Goal: Use online tool/utility: Utilize a website feature to perform a specific function

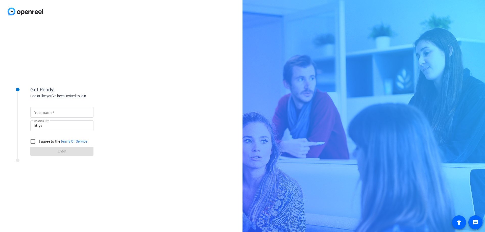
click at [54, 111] on span at bounding box center [53, 113] width 2 height 4
click at [54, 111] on input "Your name" at bounding box center [61, 112] width 55 height 6
type input "[PERSON_NAME]"
drag, startPoint x: 32, startPoint y: 142, endPoint x: 57, endPoint y: 155, distance: 27.9
click at [32, 142] on input "I agree to the Terms Of Service" at bounding box center [33, 141] width 10 height 10
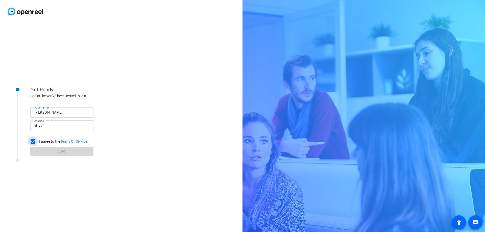
checkbox input "true"
click at [65, 153] on span "Enter" at bounding box center [62, 151] width 8 height 5
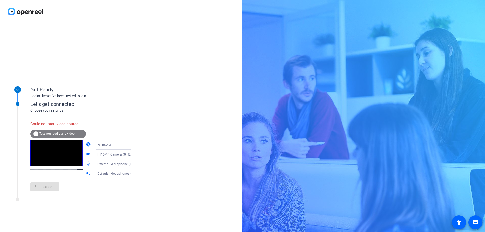
click at [46, 134] on span "Test your audio and video" at bounding box center [56, 134] width 35 height 4
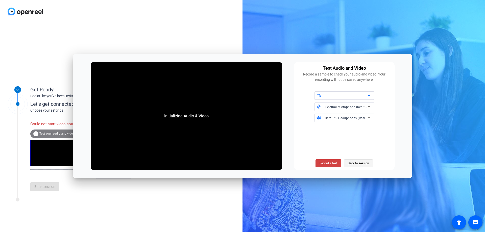
click at [351, 164] on span "Back to session" at bounding box center [358, 164] width 21 height 10
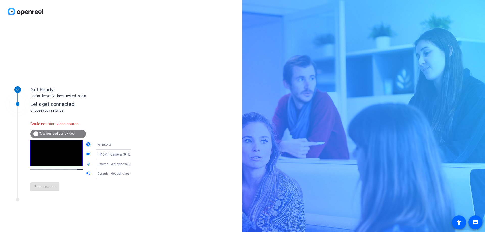
click at [57, 132] on span "Test your audio and video" at bounding box center [56, 134] width 35 height 4
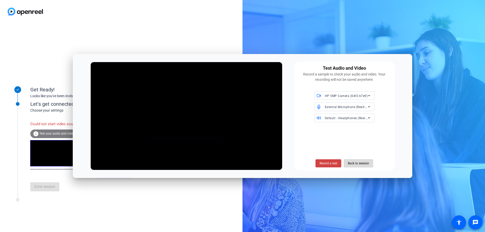
click at [353, 164] on span "Back to session" at bounding box center [358, 164] width 21 height 10
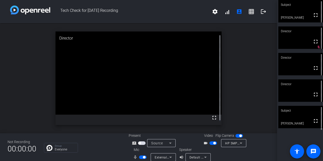
scroll to position [6, 0]
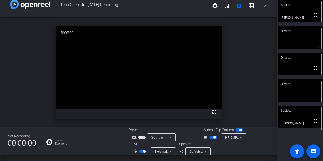
click at [142, 151] on span "button" at bounding box center [143, 152] width 8 height 4
click at [141, 152] on span "button" at bounding box center [143, 152] width 8 height 4
click at [297, 15] on video at bounding box center [301, 11] width 45 height 22
click at [143, 152] on span "button" at bounding box center [144, 152] width 3 height 3
click at [143, 152] on span "button" at bounding box center [143, 152] width 8 height 4
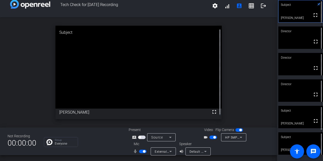
click at [143, 152] on span "button" at bounding box center [144, 152] width 3 height 3
click at [140, 152] on span "button" at bounding box center [141, 152] width 3 height 3
click at [225, 8] on span at bounding box center [227, 6] width 12 height 12
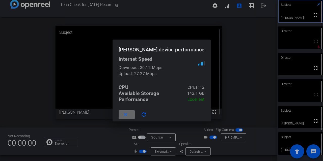
click at [129, 114] on mat-icon "close" at bounding box center [126, 115] width 6 height 6
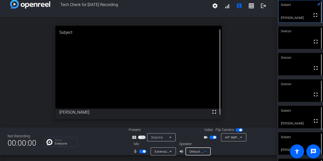
click at [204, 151] on icon at bounding box center [206, 152] width 6 height 6
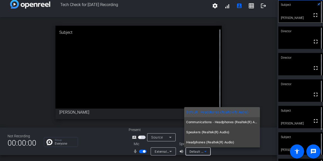
click at [204, 151] on div at bounding box center [161, 80] width 323 height 161
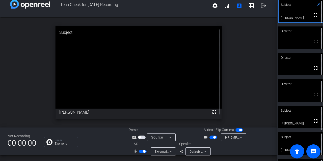
click at [143, 152] on span "button" at bounding box center [144, 152] width 3 height 3
click at [141, 153] on span "button" at bounding box center [143, 152] width 8 height 4
click at [143, 152] on span "button" at bounding box center [144, 152] width 3 height 3
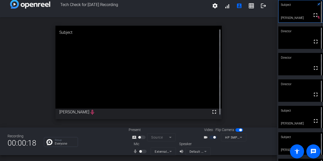
click at [143, 152] on div at bounding box center [143, 152] width 9 height 4
click at [96, 128] on div "Recording 00:00:19 Group Everyone Present screen_share_outline Source Video Fli…" at bounding box center [138, 142] width 277 height 28
click at [142, 151] on div at bounding box center [143, 152] width 9 height 4
click at [146, 152] on div at bounding box center [143, 152] width 9 height 4
click at [88, 109] on video at bounding box center [139, 67] width 167 height 83
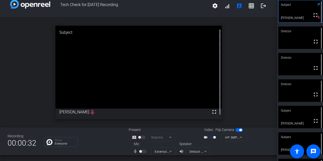
click at [139, 151] on div at bounding box center [143, 152] width 9 height 4
click at [204, 151] on mat-form-field "Default - Headphones (Realtek(R) Audio)" at bounding box center [198, 152] width 25 height 8
click at [240, 130] on span "button" at bounding box center [241, 130] width 3 height 3
click at [236, 130] on span "button" at bounding box center [237, 130] width 3 height 3
click at [315, 152] on mat-icon "message" at bounding box center [314, 152] width 6 height 6
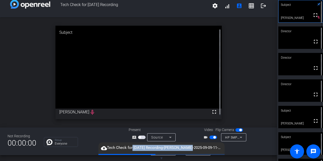
drag, startPoint x: 185, startPoint y: 144, endPoint x: 132, endPoint y: 148, distance: 53.5
click at [132, 148] on div "cloud_upload Tech Check for Sept 22nd Recording-Janelle Quinn-2025-09-09-11-06-…" at bounding box center [162, 149] width 126 height 12
click at [105, 148] on mat-icon "cloud_upload" at bounding box center [104, 149] width 6 height 6
click at [227, 149] on div at bounding box center [247, 149] width 45 height 14
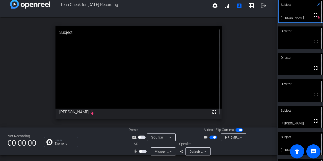
click at [140, 152] on span "button" at bounding box center [141, 152] width 3 height 3
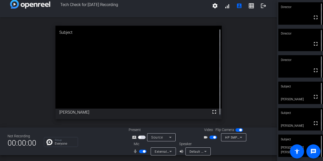
scroll to position [0, 0]
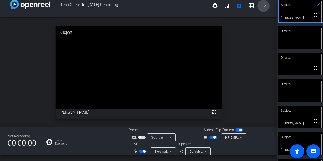
click at [261, 4] on mat-icon "logout" at bounding box center [264, 6] width 6 height 6
